Goal: Find specific page/section: Find specific page/section

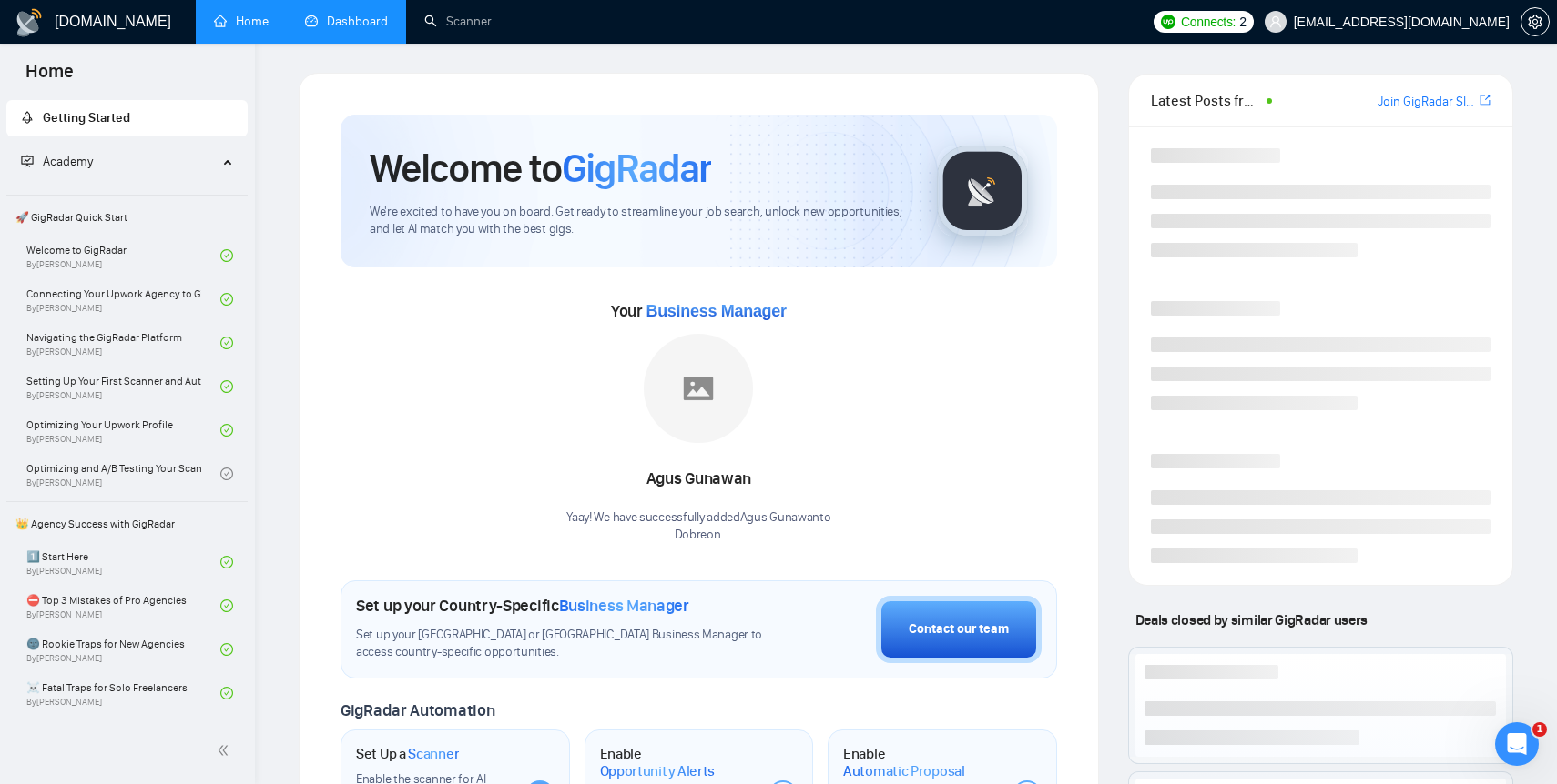
click at [339, 29] on link "Dashboard" at bounding box center [346, 21] width 83 height 16
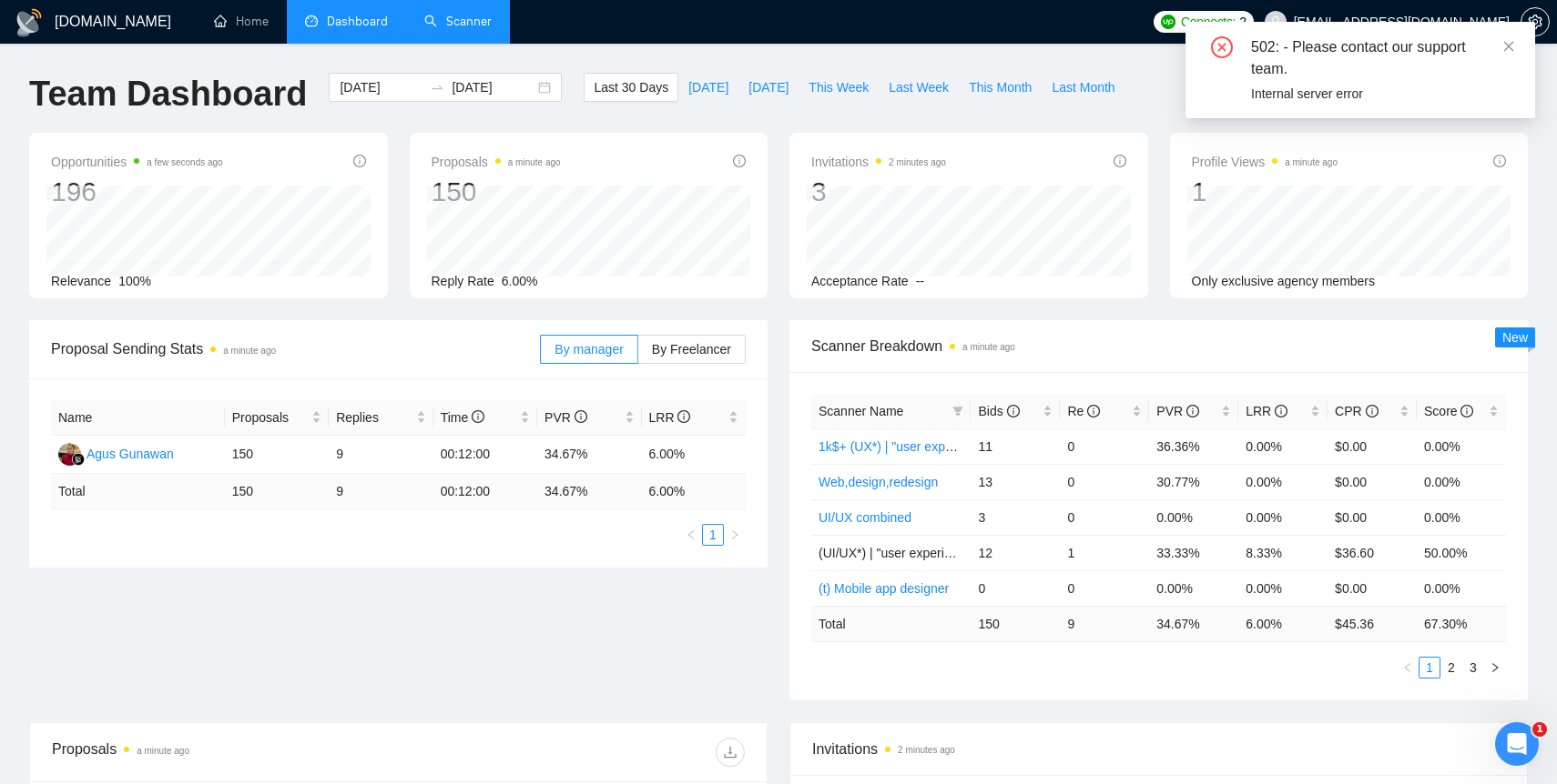
click at [446, 22] on link "Scanner" at bounding box center [457, 21] width 67 height 16
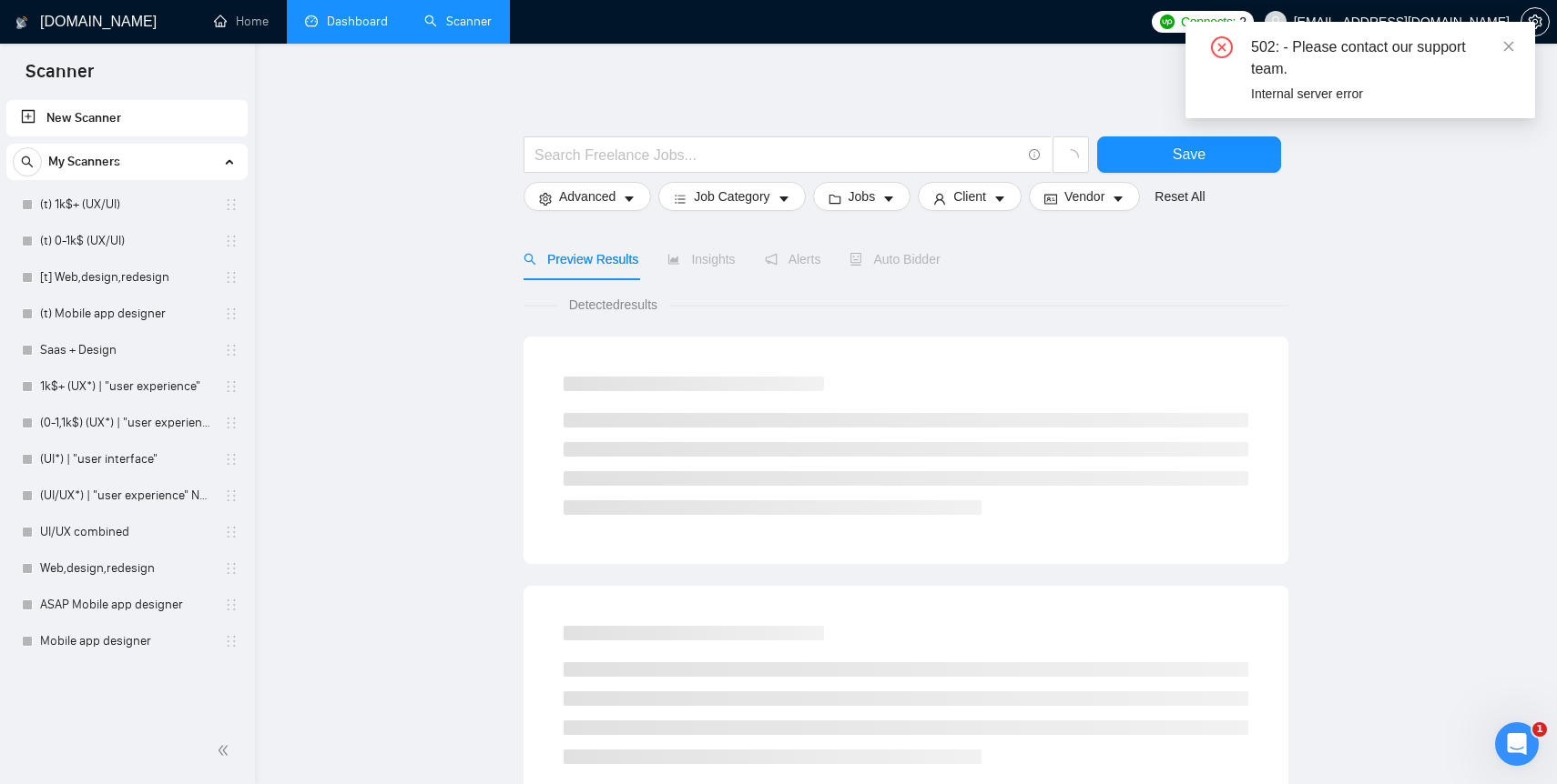
click at [1517, 49] on div "502: - Please contact our support team. Internal server error" at bounding box center [1360, 70] width 350 height 96
click at [1510, 49] on icon "close" at bounding box center [1508, 47] width 13 height 13
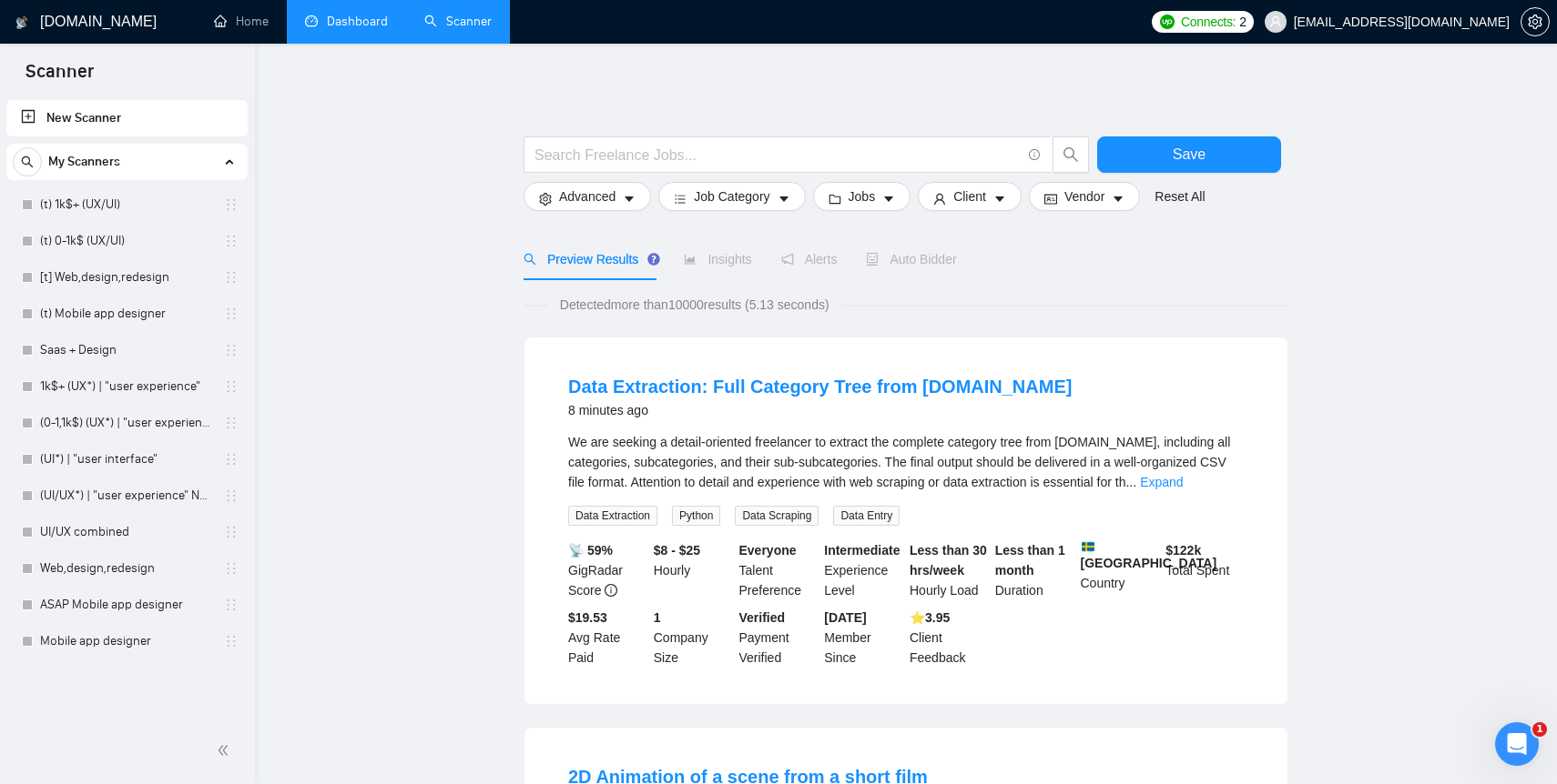
click at [346, 25] on link "Dashboard" at bounding box center [346, 21] width 83 height 16
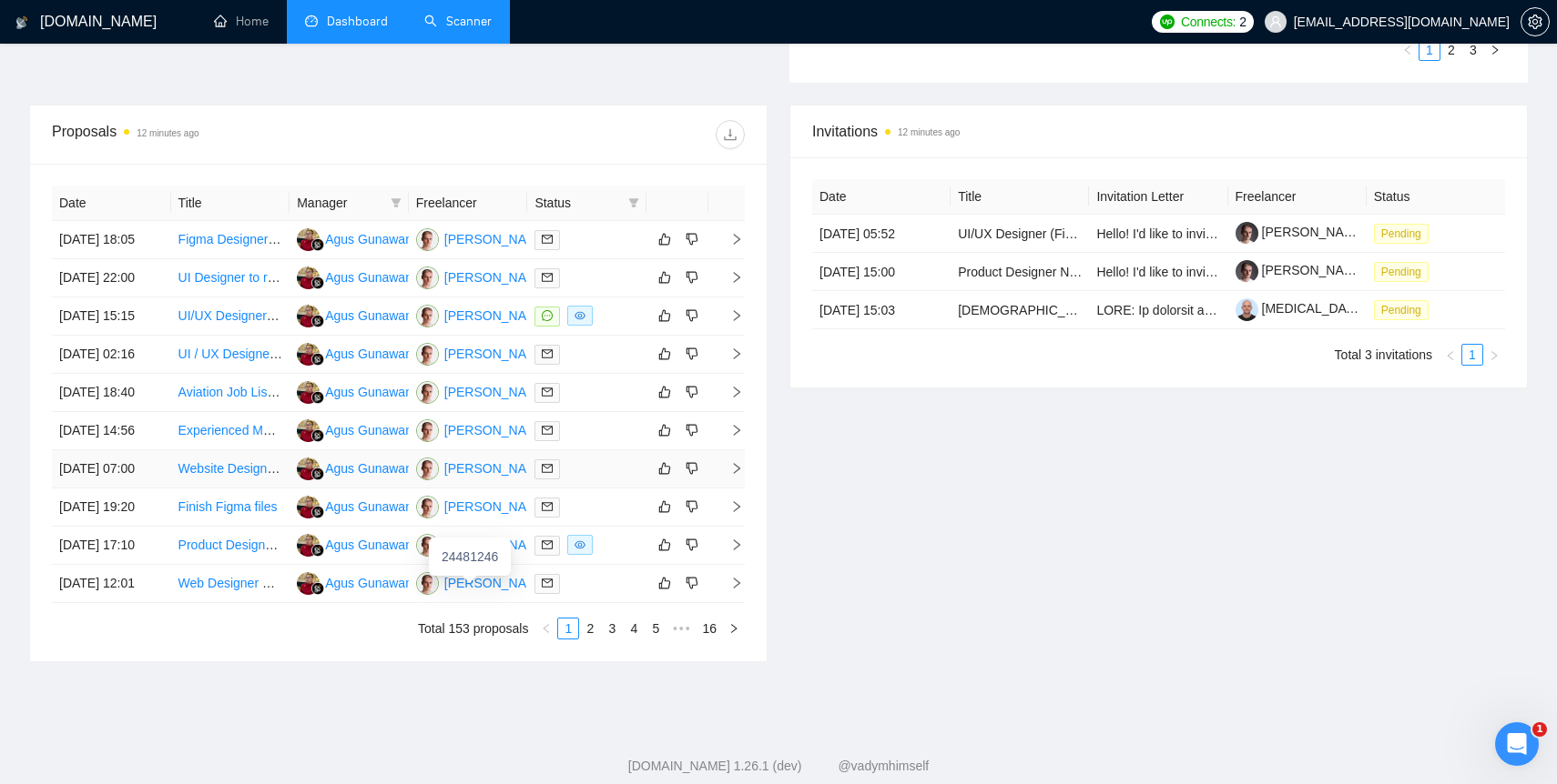
scroll to position [636, 0]
